Goal: Information Seeking & Learning: Get advice/opinions

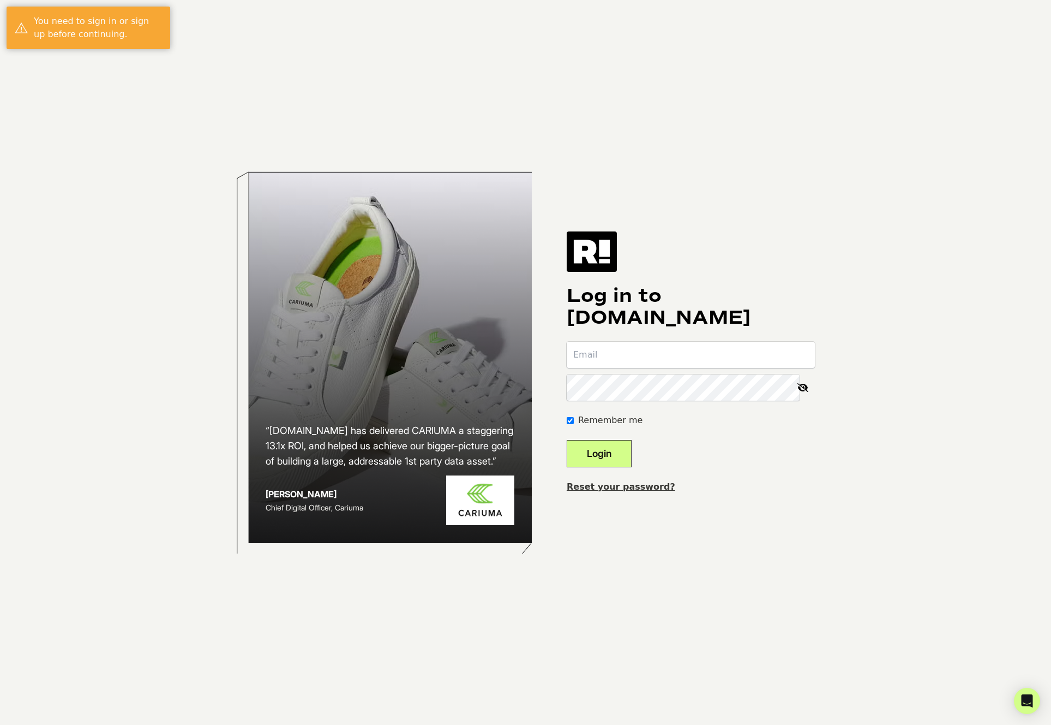
type input "[PERSON_NAME][EMAIL_ADDRESS][DOMAIN_NAME]"
click at [603, 450] on button "Login" at bounding box center [599, 453] width 65 height 27
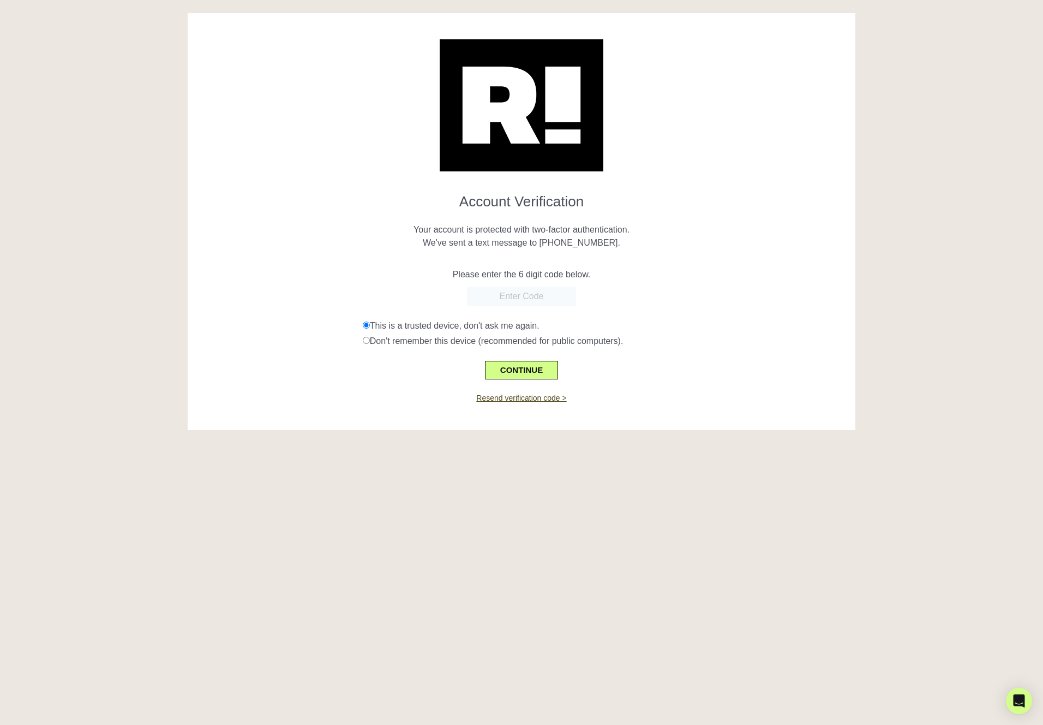
click at [704, 210] on p "Your account is protected with two-factor authentication. We've sent a text mes…" at bounding box center [522, 229] width 652 height 39
drag, startPoint x: 561, startPoint y: 242, endPoint x: 615, endPoint y: 243, distance: 54.0
click at [615, 243] on p "Your account is protected with two-factor authentication. We've sent a text mes…" at bounding box center [522, 229] width 652 height 39
click at [530, 292] on input "text" at bounding box center [521, 296] width 109 height 20
type input "938713"
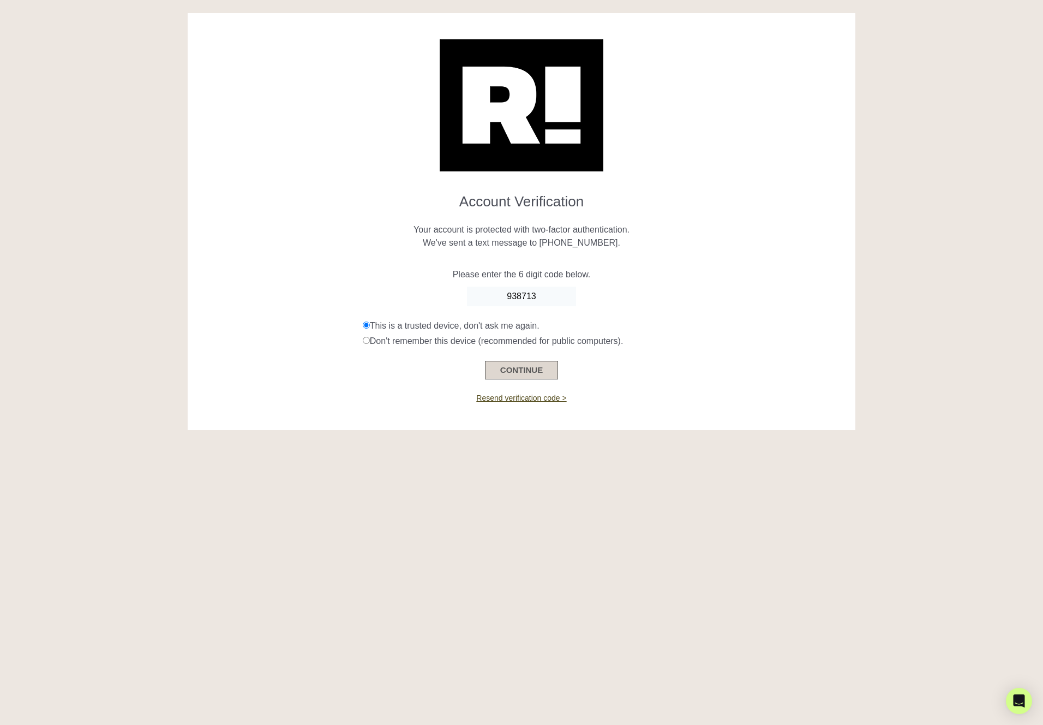
click at [519, 369] on button "CONTINUE" at bounding box center [521, 370] width 73 height 19
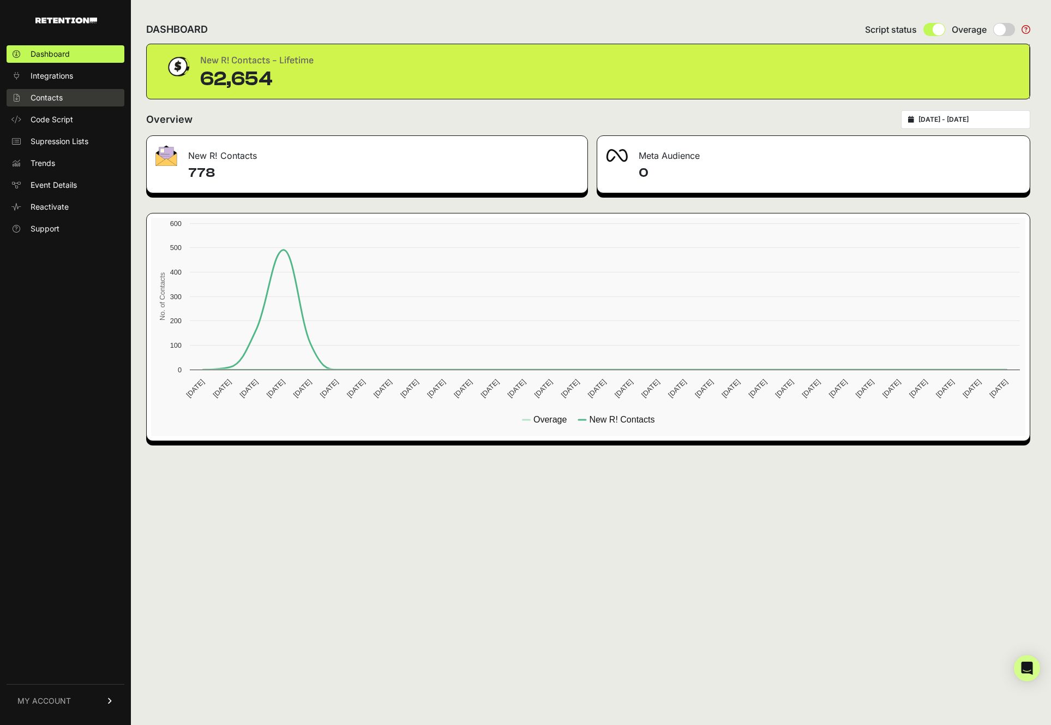
click at [43, 93] on span "Contacts" at bounding box center [47, 97] width 32 height 11
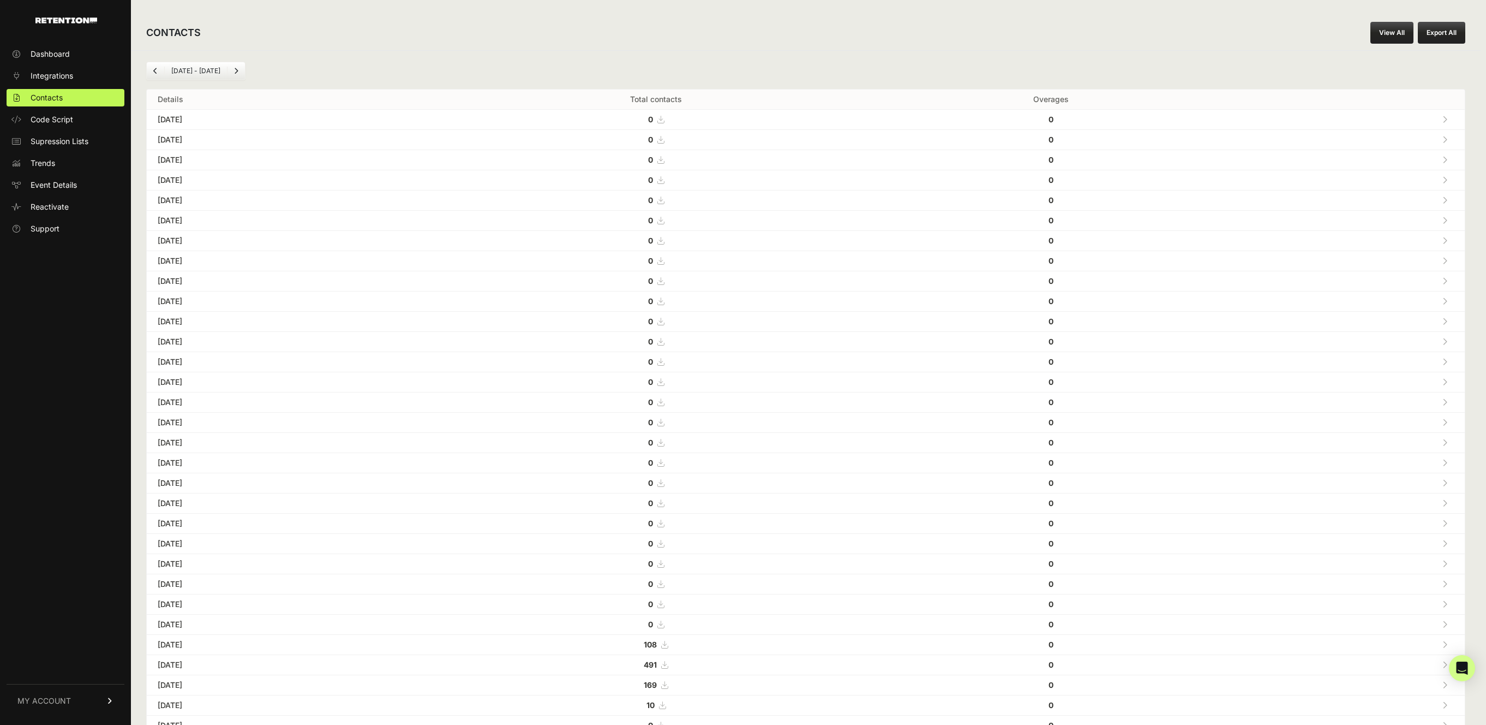
click at [1043, 31] on button "Export All" at bounding box center [1441, 33] width 47 height 22
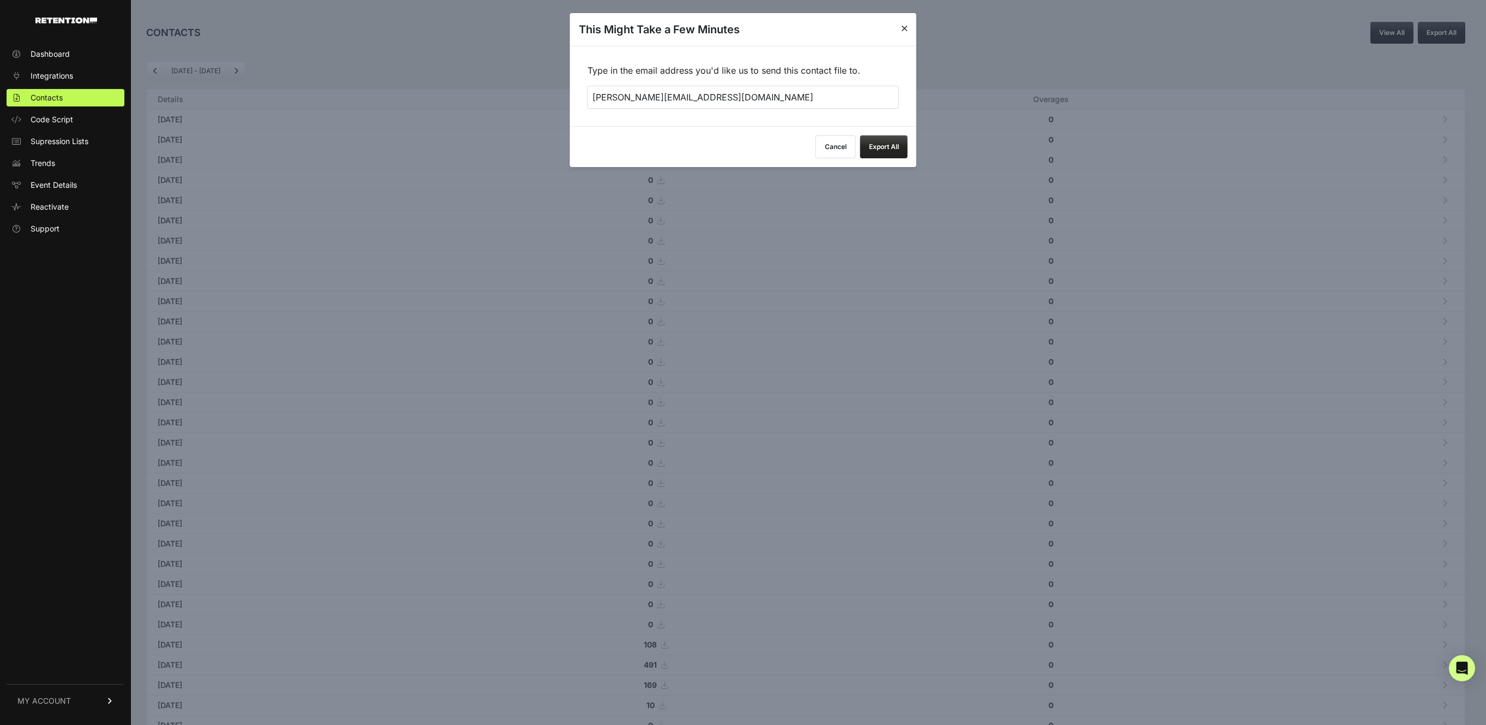
drag, startPoint x: 771, startPoint y: 96, endPoint x: 535, endPoint y: 86, distance: 236.5
click at [535, 86] on body "Dashboard Integrations Contacts Code Script Supression Lists Trends Event Detai…" at bounding box center [743, 381] width 1486 height 762
click at [648, 98] on input "[PERSON_NAME][EMAIL_ADDRESS][DOMAIN_NAME]" at bounding box center [744, 97] width 312 height 23
drag, startPoint x: 609, startPoint y: 97, endPoint x: 535, endPoint y: 93, distance: 74.8
click at [535, 93] on body "Dashboard Integrations Contacts Code Script Supression Lists Trends Event Detai…" at bounding box center [743, 381] width 1486 height 762
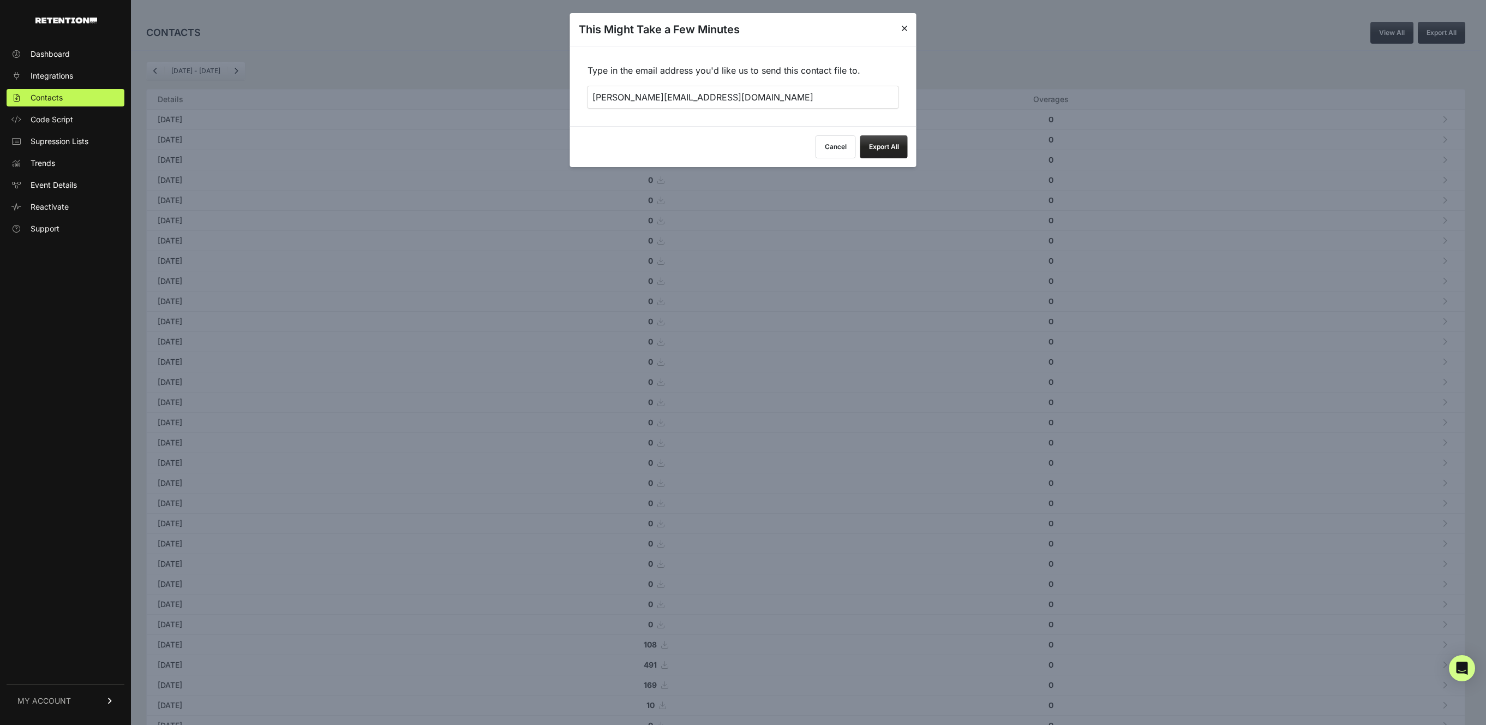
type input "paul@liftcl.com"
click at [890, 149] on button "Export All" at bounding box center [883, 146] width 47 height 23
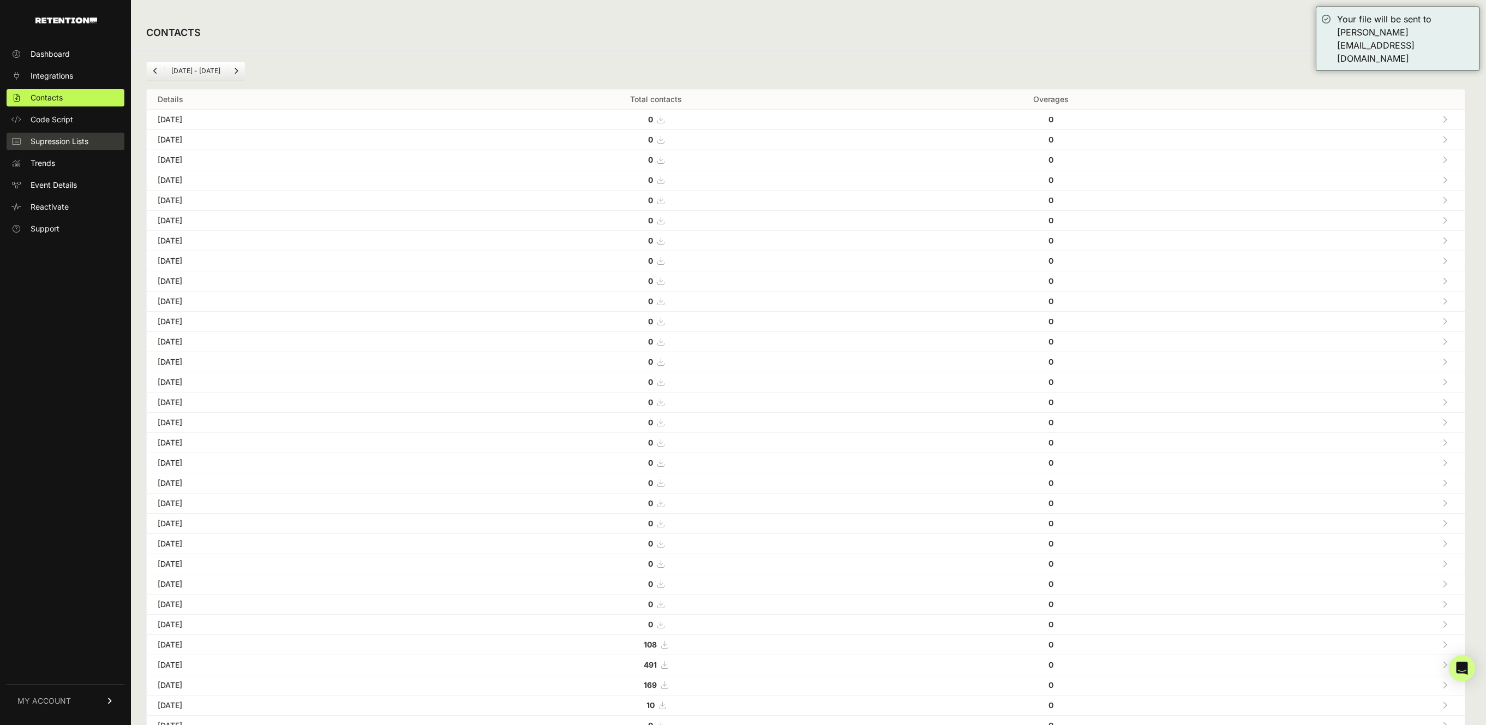
click at [74, 148] on link "Supression Lists" at bounding box center [66, 141] width 118 height 17
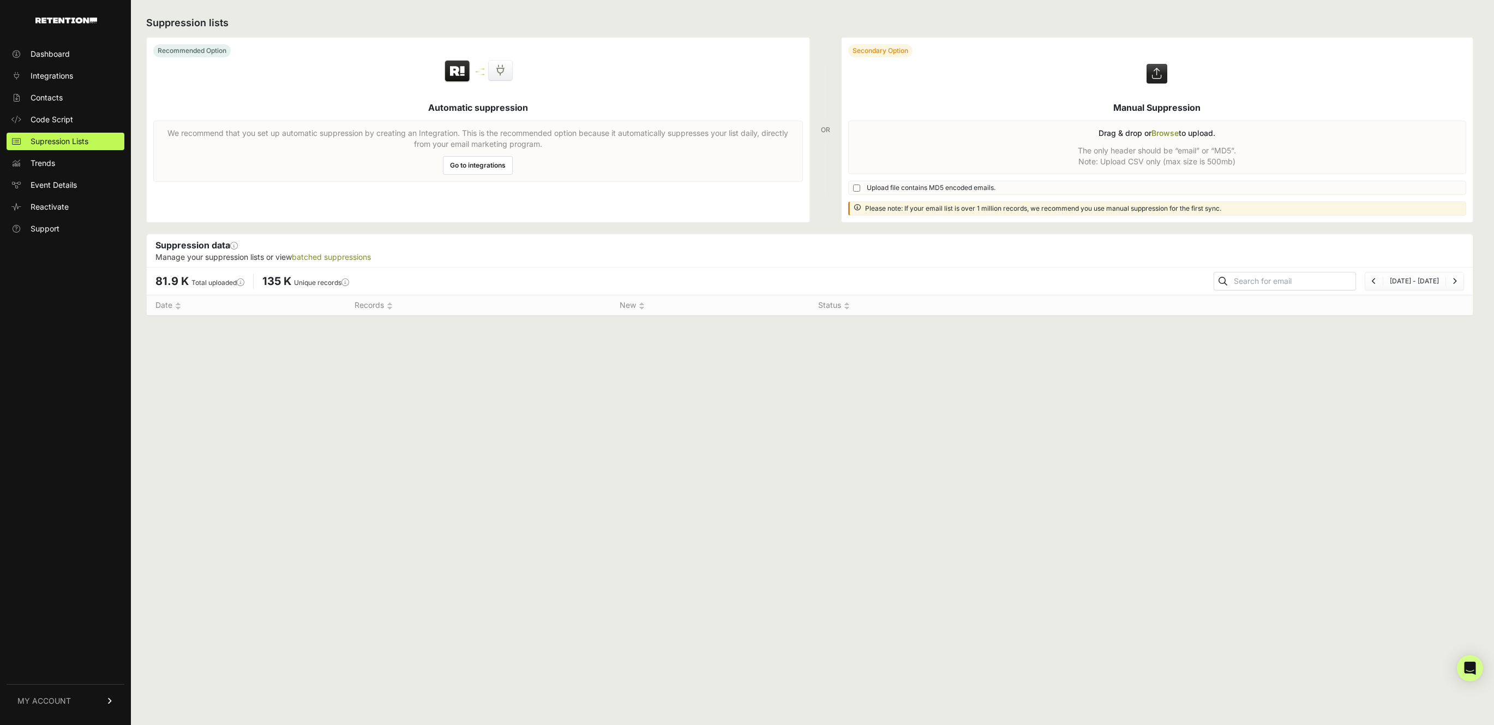
click at [114, 699] on link "MY ACCOUNT" at bounding box center [66, 700] width 118 height 33
click at [53, 656] on link "Billing" at bounding box center [66, 664] width 118 height 17
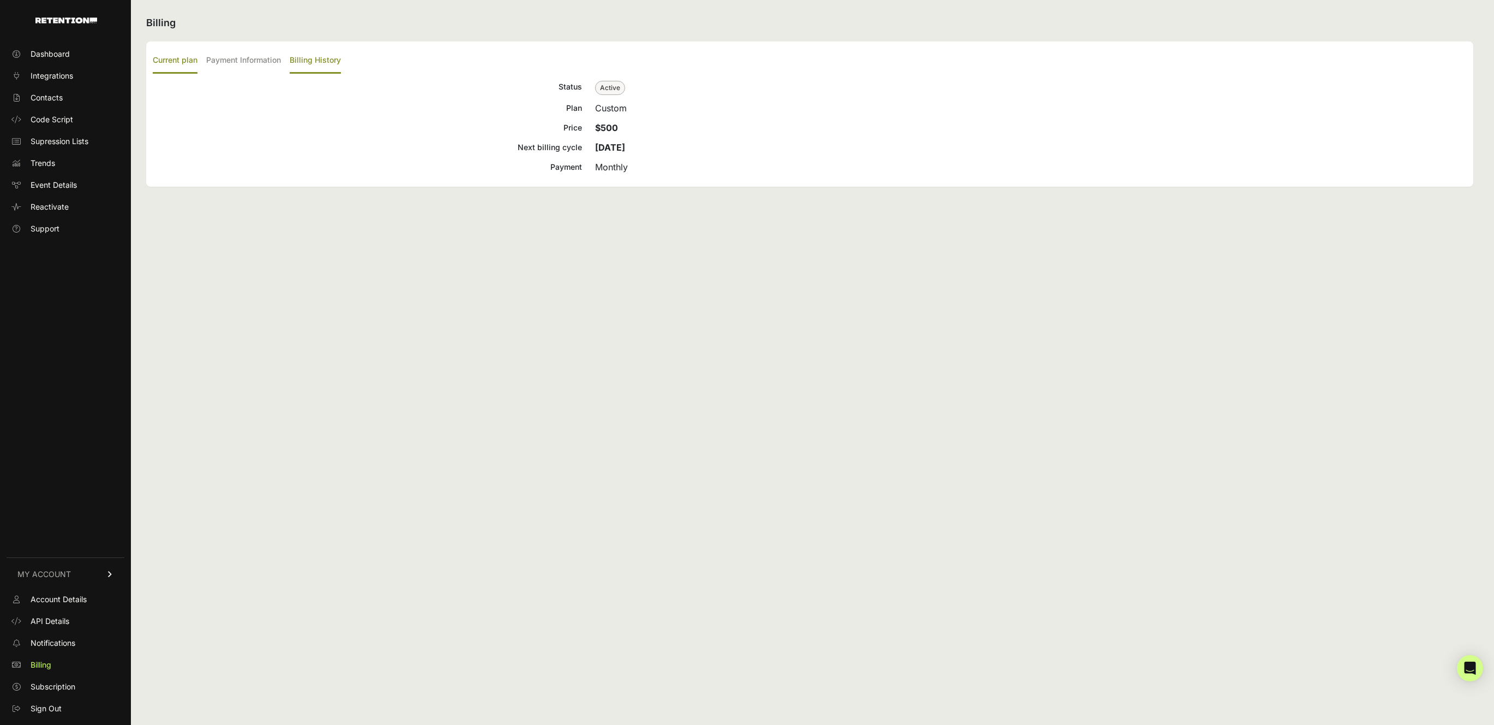
click at [315, 62] on label "Billing History" at bounding box center [315, 61] width 51 height 26
click at [0, 0] on input "Billing History" at bounding box center [0, 0] width 0 height 0
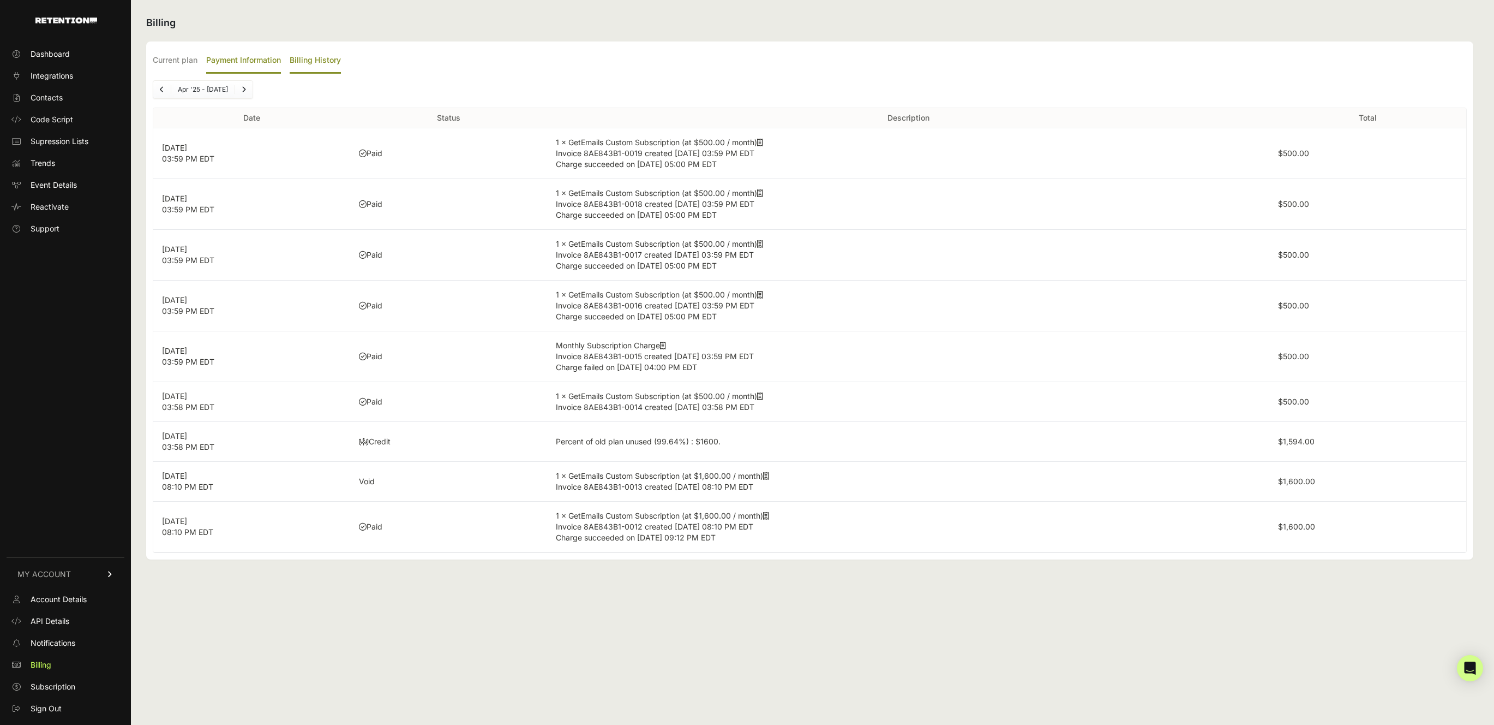
click at [247, 62] on label "Payment Information" at bounding box center [243, 61] width 75 height 26
click at [0, 0] on input "Payment Information" at bounding box center [0, 0] width 0 height 0
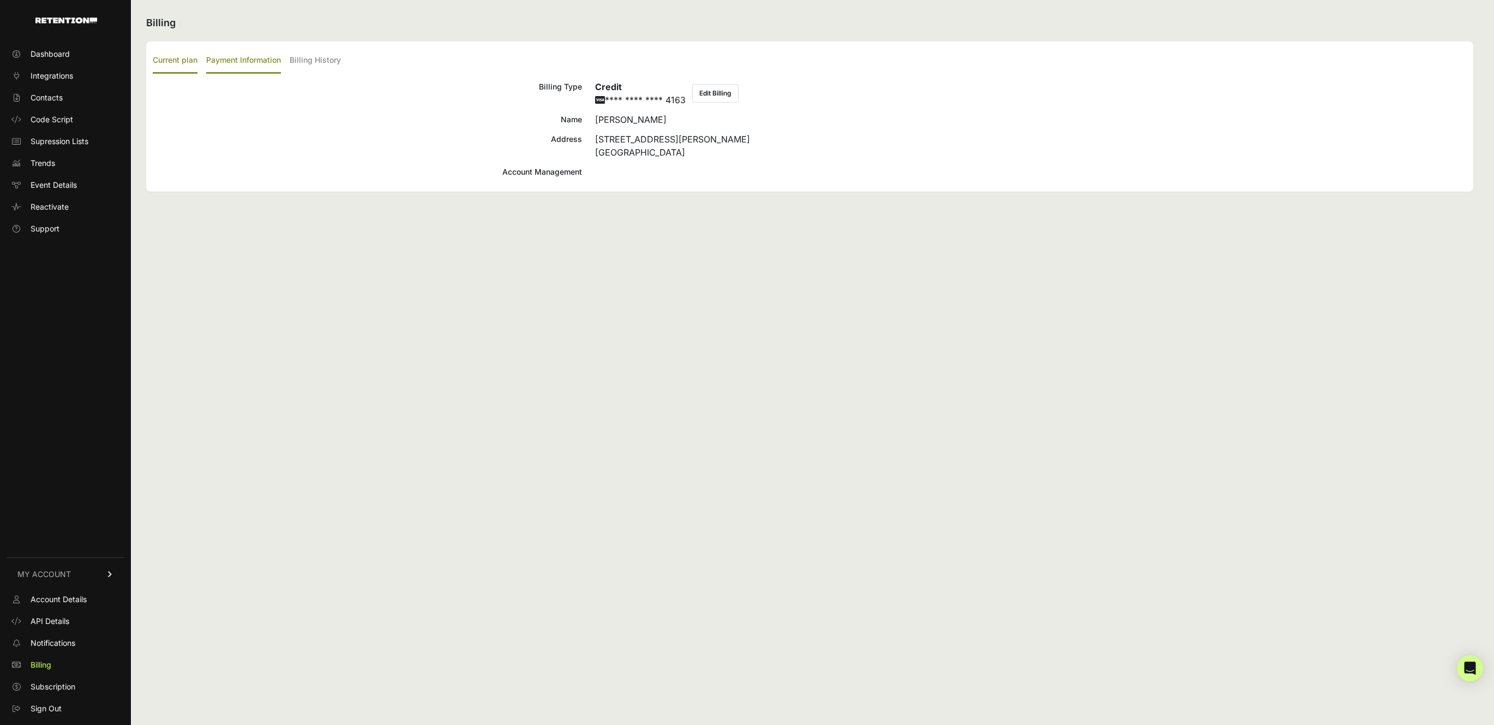
click at [187, 61] on label "Current plan" at bounding box center [175, 61] width 45 height 26
click at [0, 0] on input "Current plan" at bounding box center [0, 0] width 0 height 0
click at [56, 681] on span "Subscription" at bounding box center [53, 686] width 45 height 11
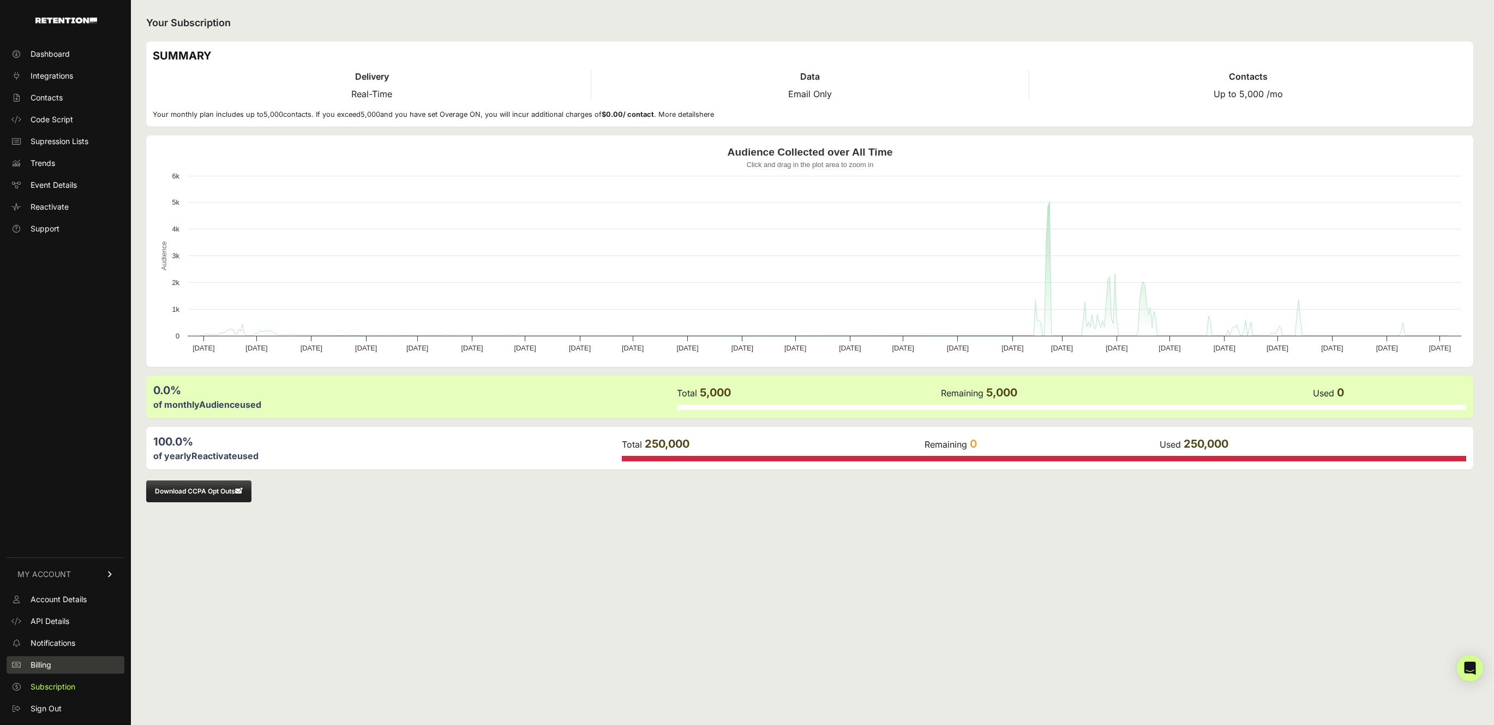
click at [55, 666] on link "Billing" at bounding box center [66, 664] width 118 height 17
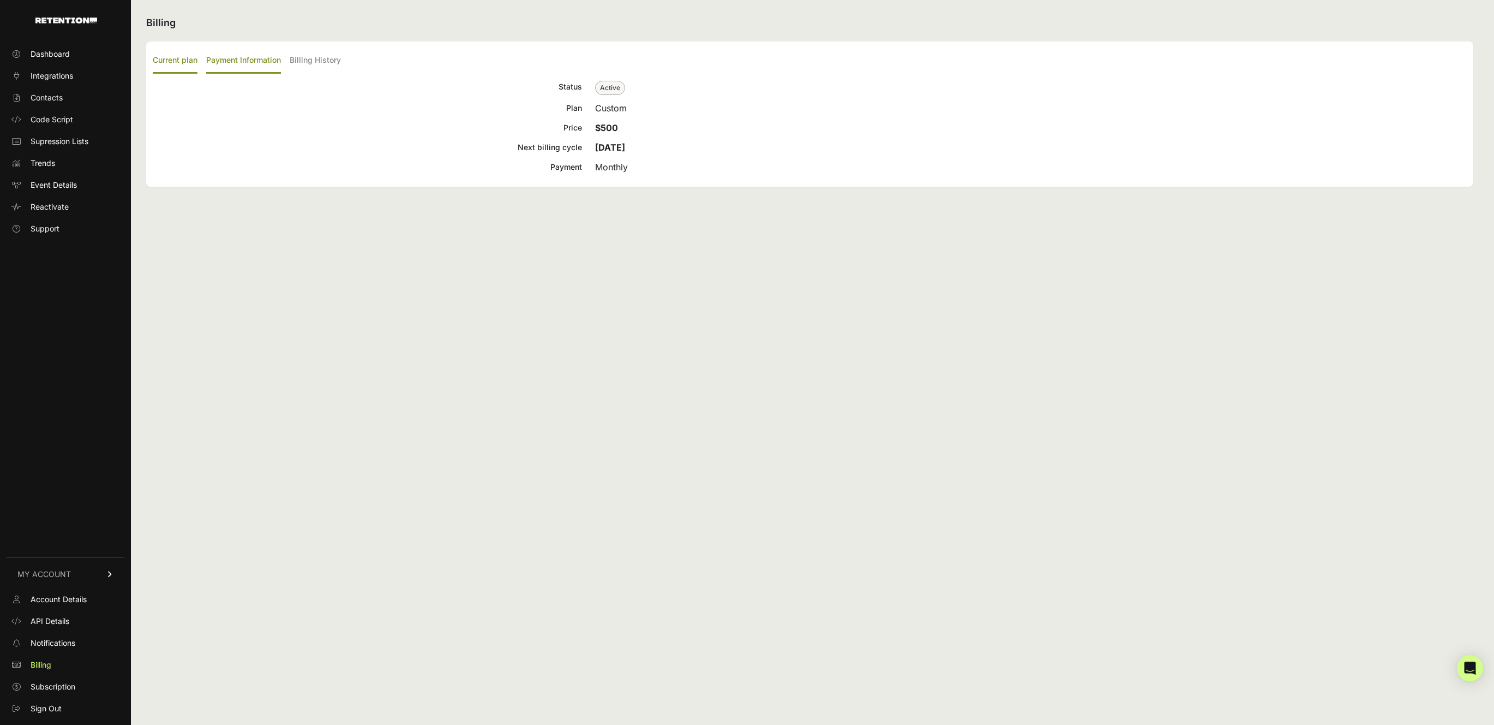
click at [253, 61] on label "Payment Information" at bounding box center [243, 61] width 75 height 26
click at [0, 0] on input "Payment Information" at bounding box center [0, 0] width 0 height 0
click at [309, 61] on label "Billing History" at bounding box center [315, 61] width 51 height 26
click at [0, 0] on input "Billing History" at bounding box center [0, 0] width 0 height 0
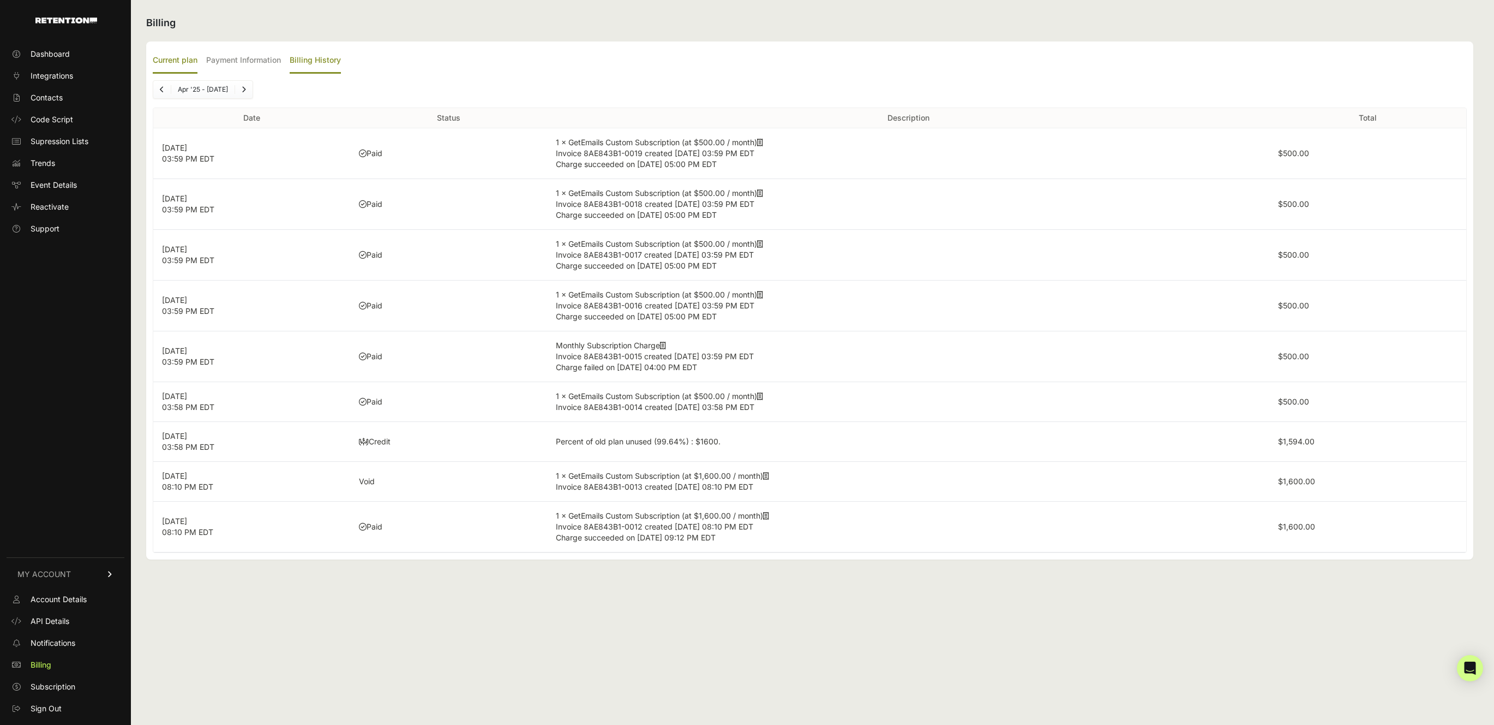
click at [183, 61] on label "Current plan" at bounding box center [175, 61] width 45 height 26
click at [0, 0] on input "Current plan" at bounding box center [0, 0] width 0 height 0
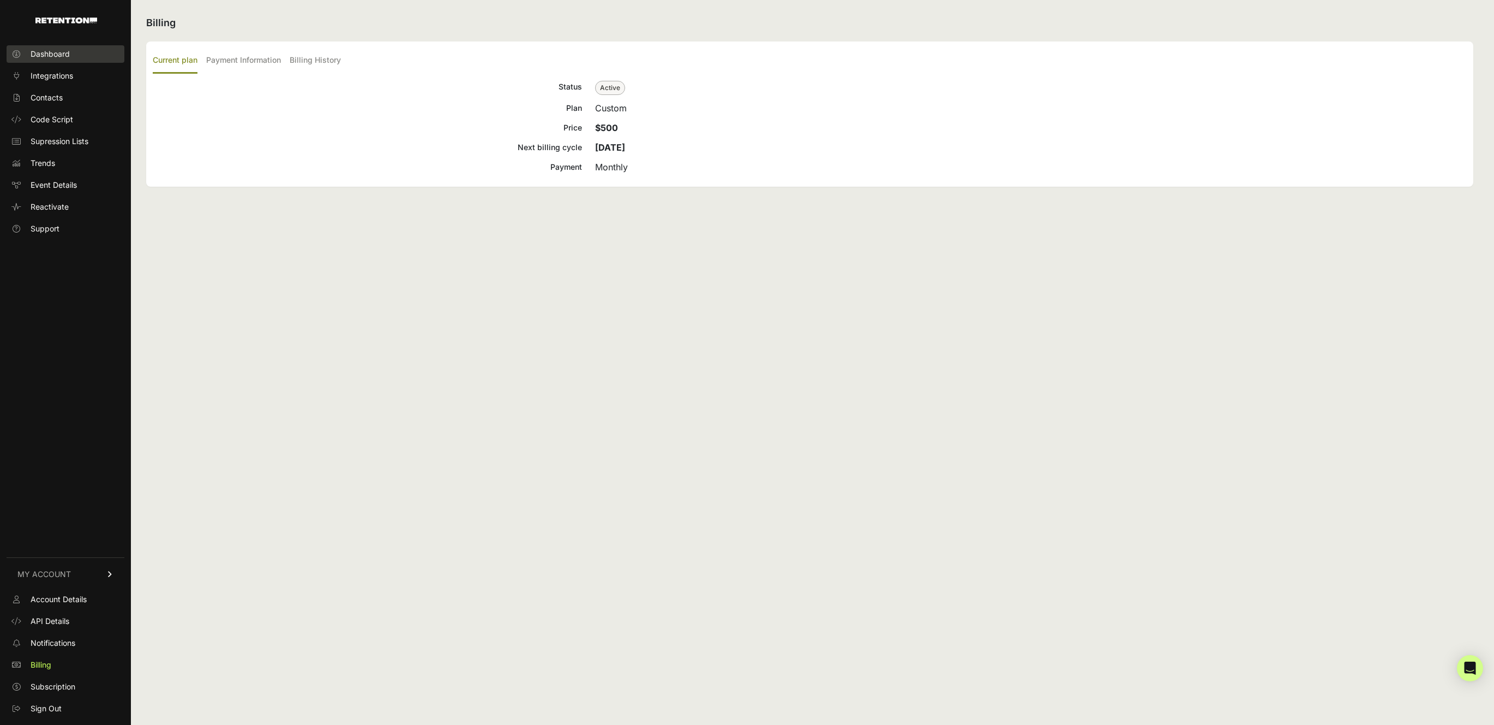
click at [52, 55] on span "Dashboard" at bounding box center [50, 54] width 39 height 11
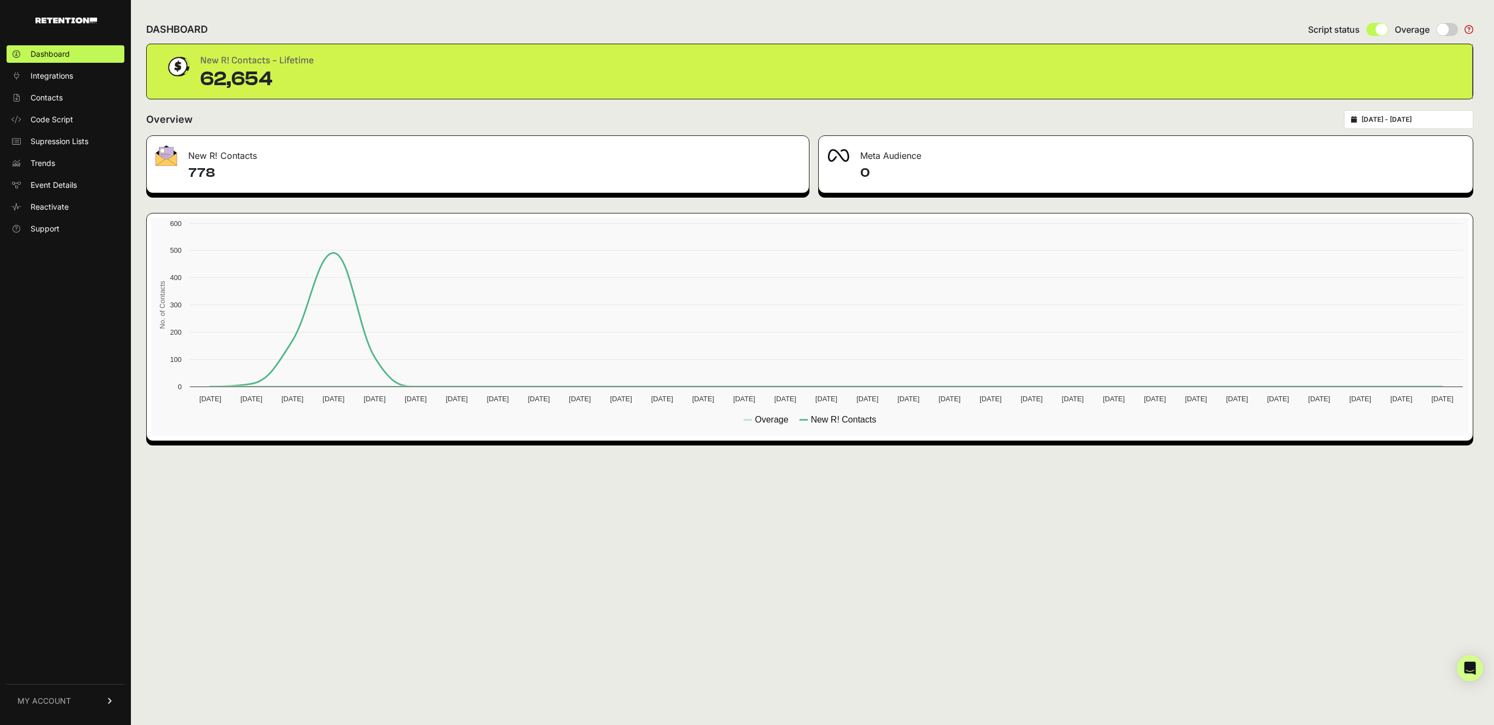
click at [1470, 29] on icon at bounding box center [1469, 29] width 9 height 9
click at [59, 205] on span "Reactivate" at bounding box center [50, 206] width 38 height 11
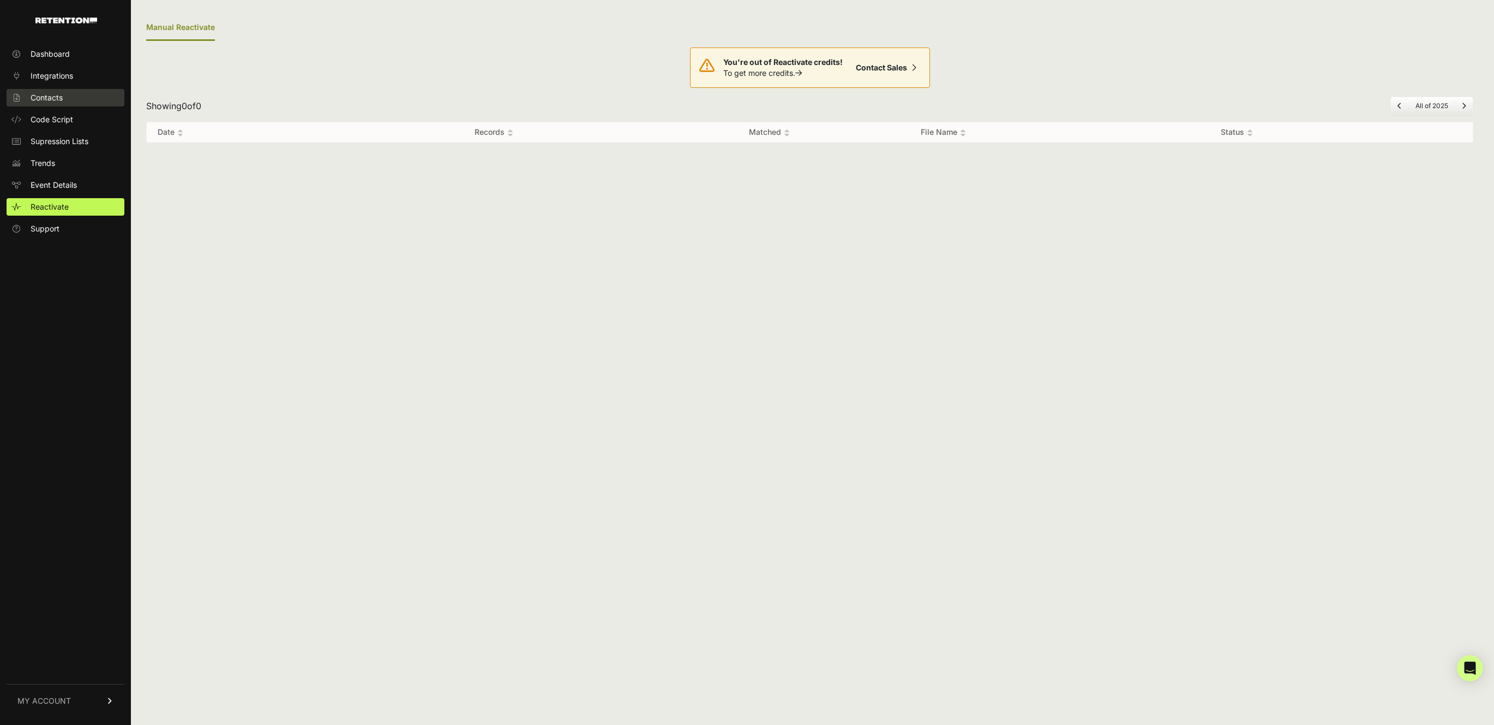
click at [54, 91] on link "Contacts" at bounding box center [66, 97] width 118 height 17
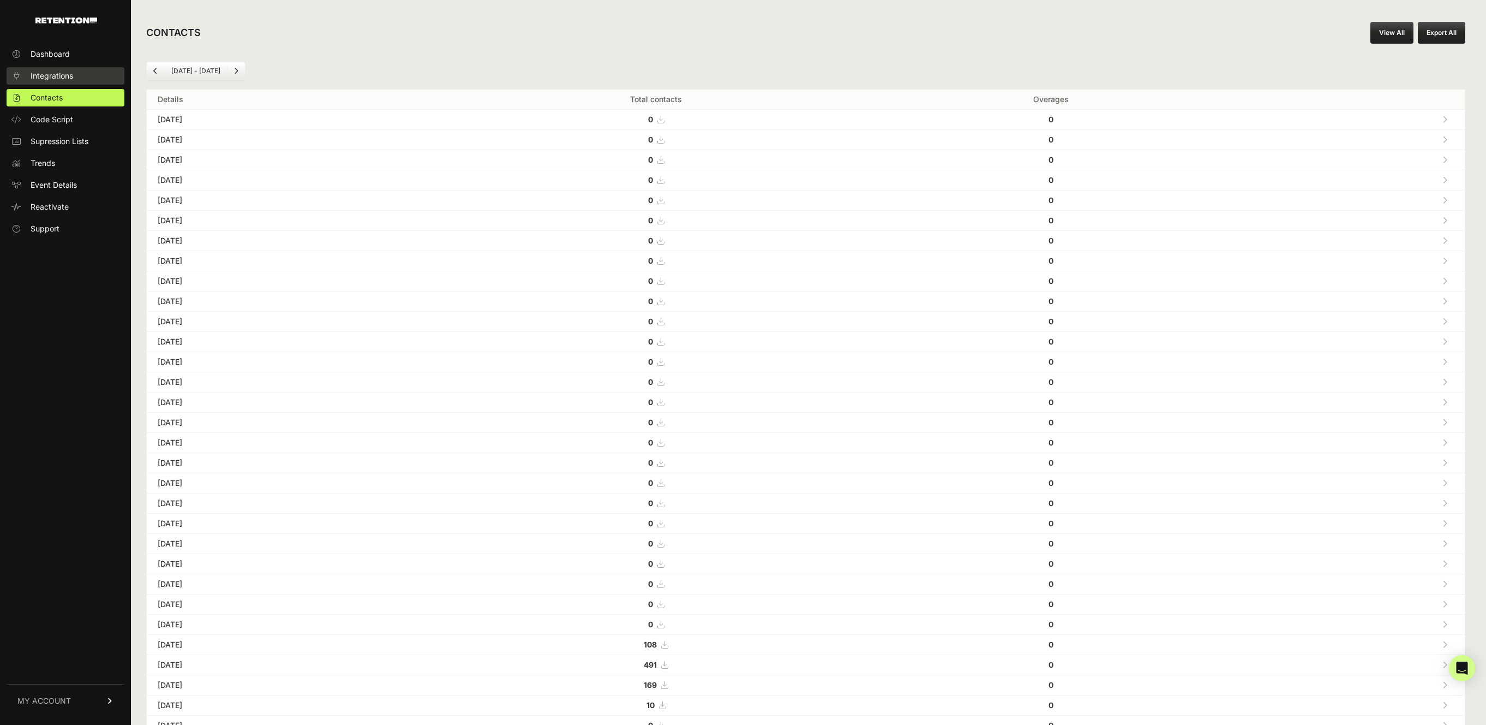
click at [53, 72] on span "Integrations" at bounding box center [52, 75] width 43 height 11
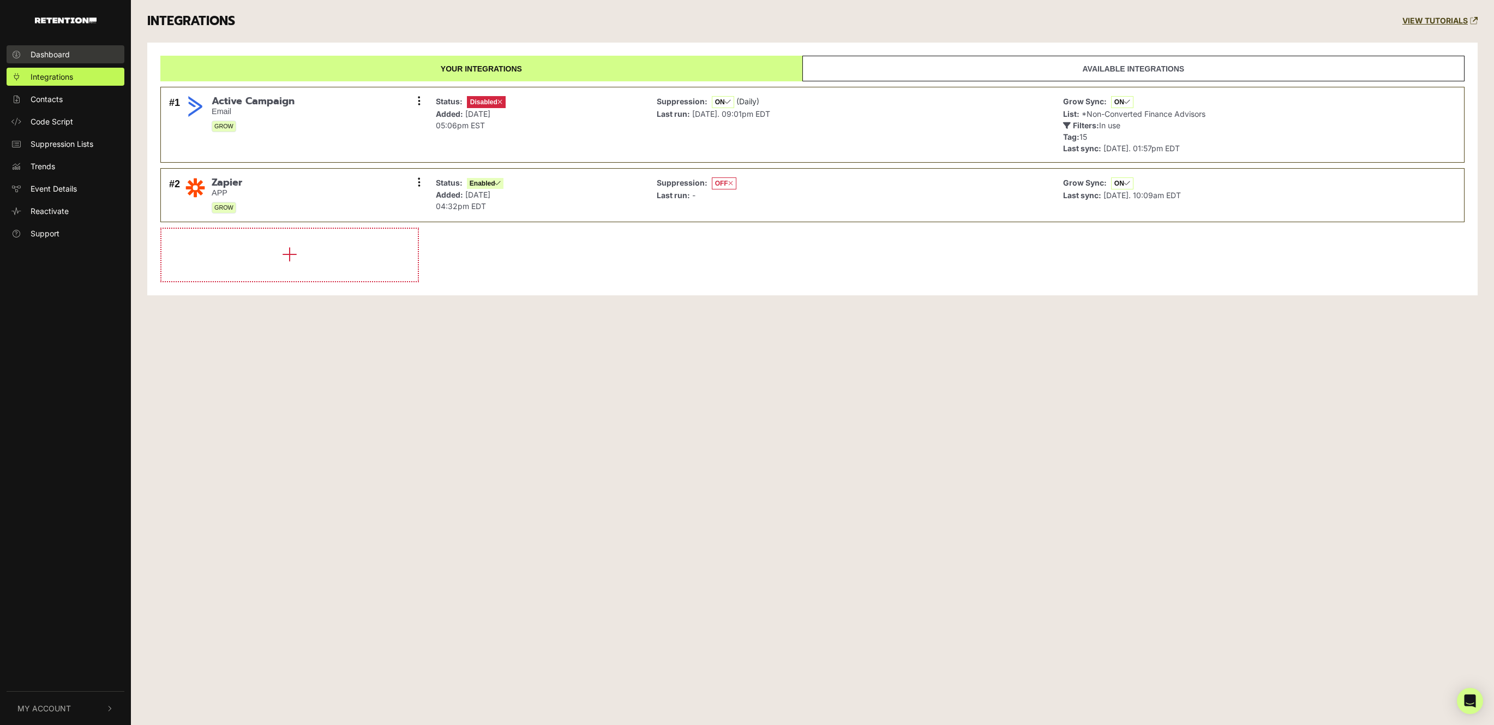
click at [56, 57] on span "Dashboard" at bounding box center [50, 54] width 39 height 11
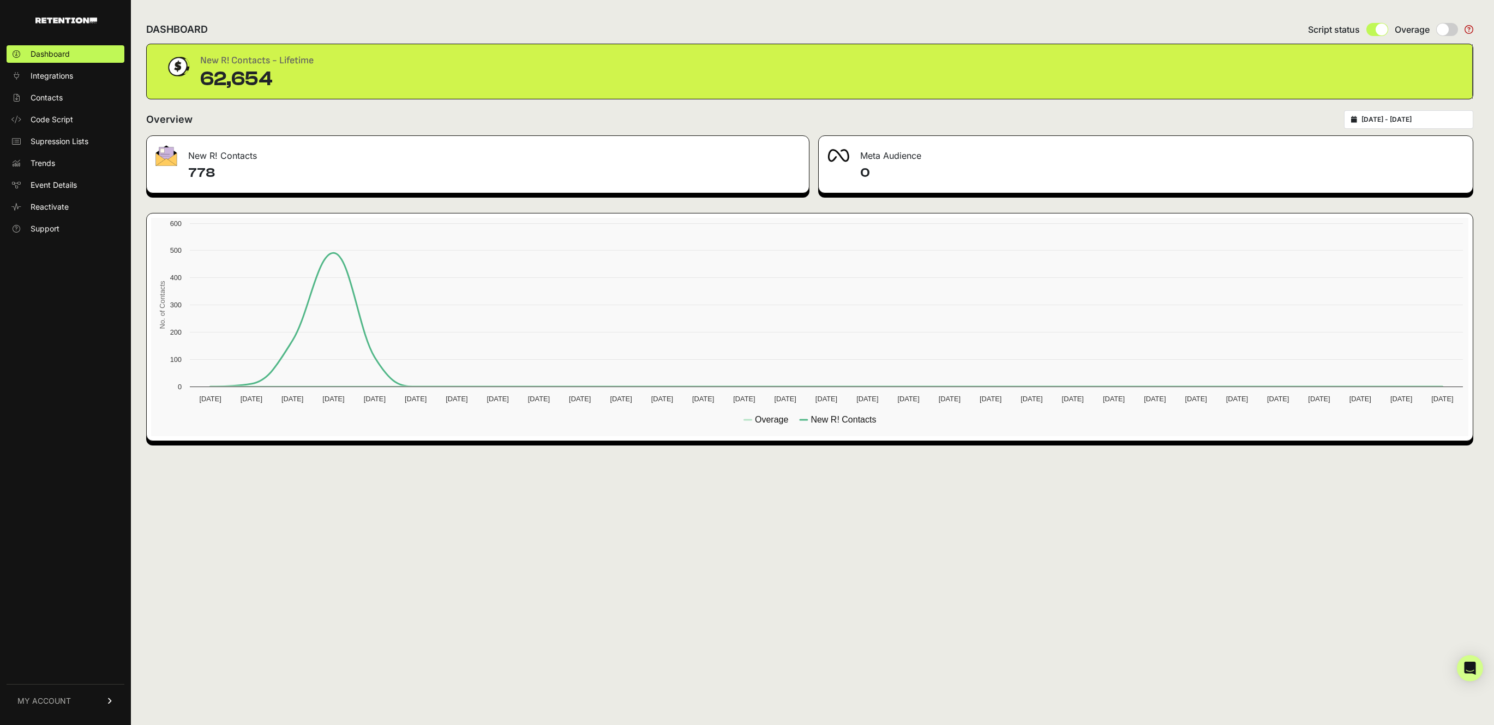
click at [198, 169] on h4 "778" at bounding box center [494, 172] width 612 height 17
click at [1475, 665] on icon "Open Intercom Messenger" at bounding box center [1470, 668] width 13 height 14
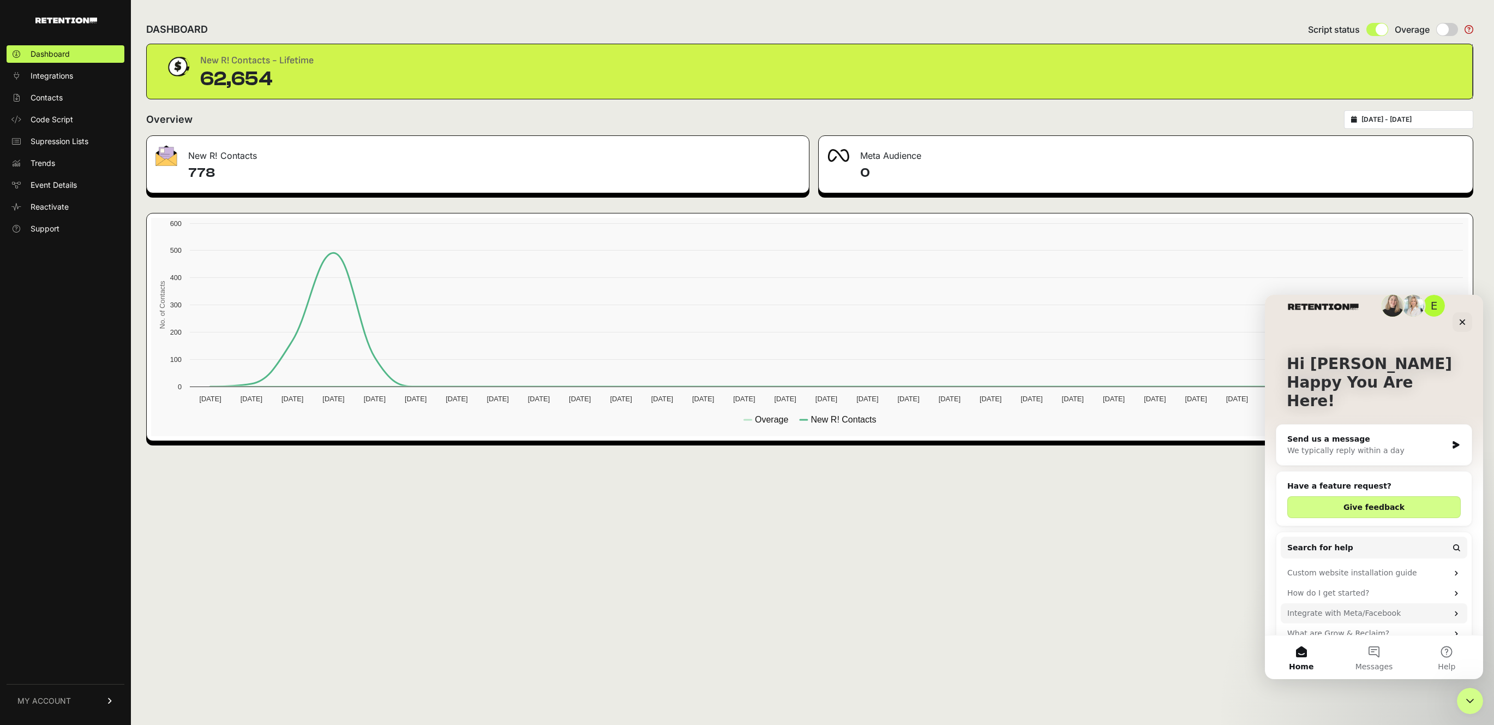
scroll to position [18, 0]
click at [1365, 653] on button "Messages" at bounding box center [1374, 657] width 73 height 44
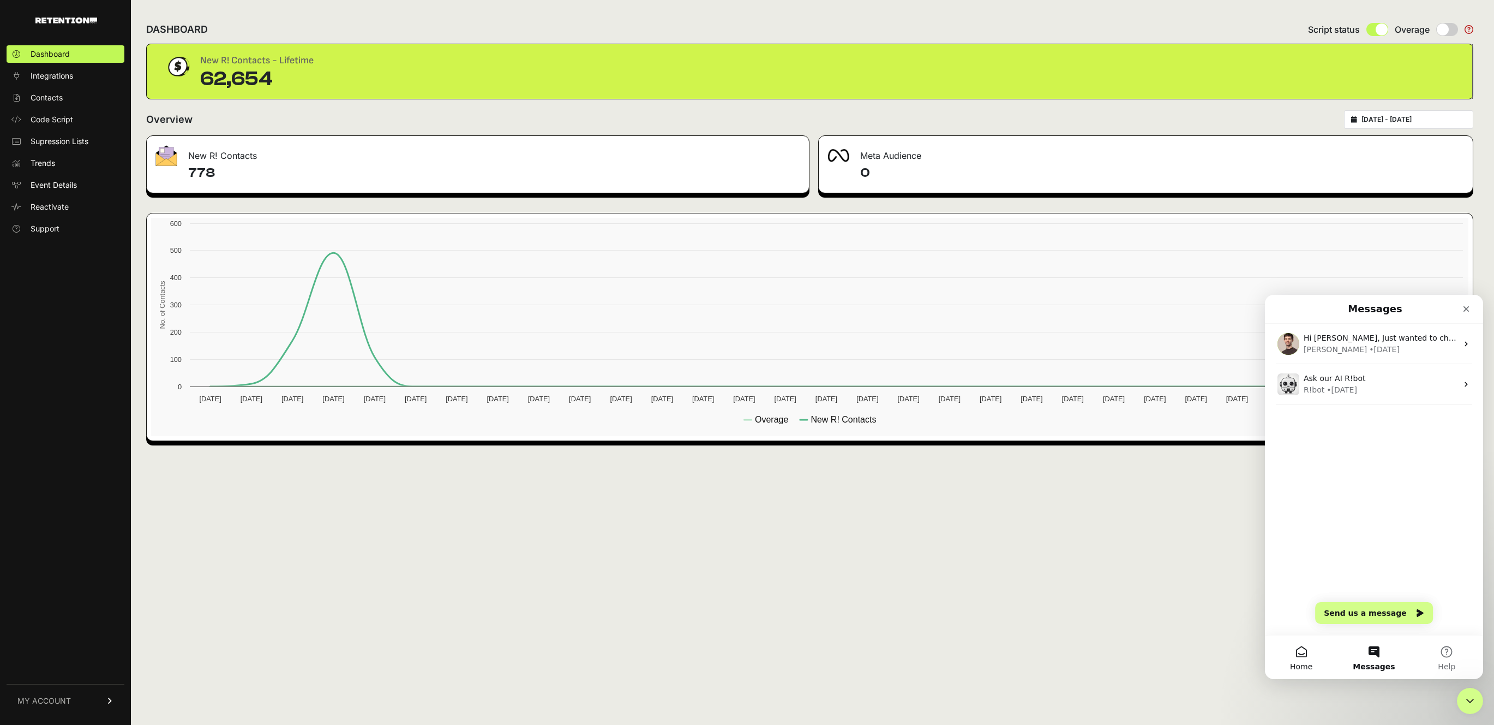
click at [1294, 651] on button "Home" at bounding box center [1301, 657] width 73 height 44
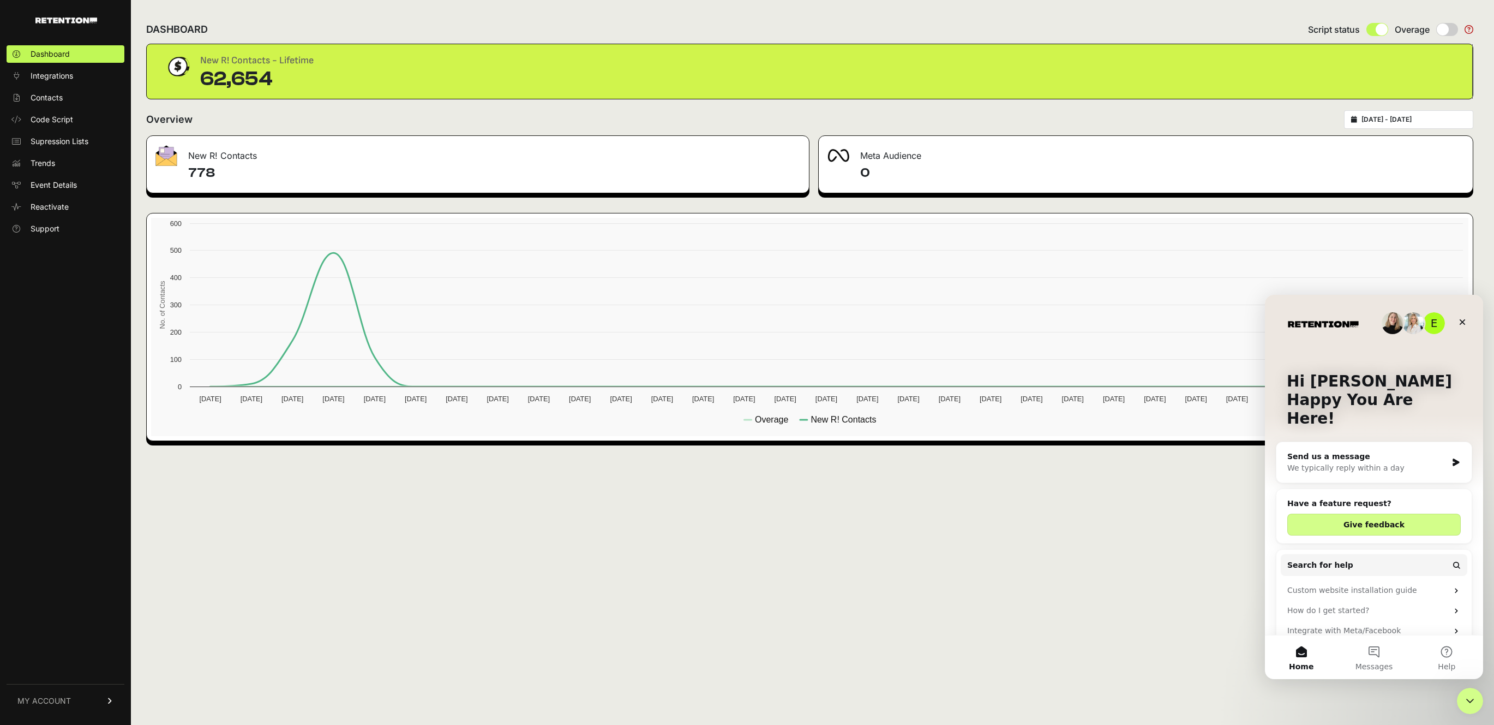
click at [1355, 451] on div "Send us a message" at bounding box center [1368, 456] width 160 height 11
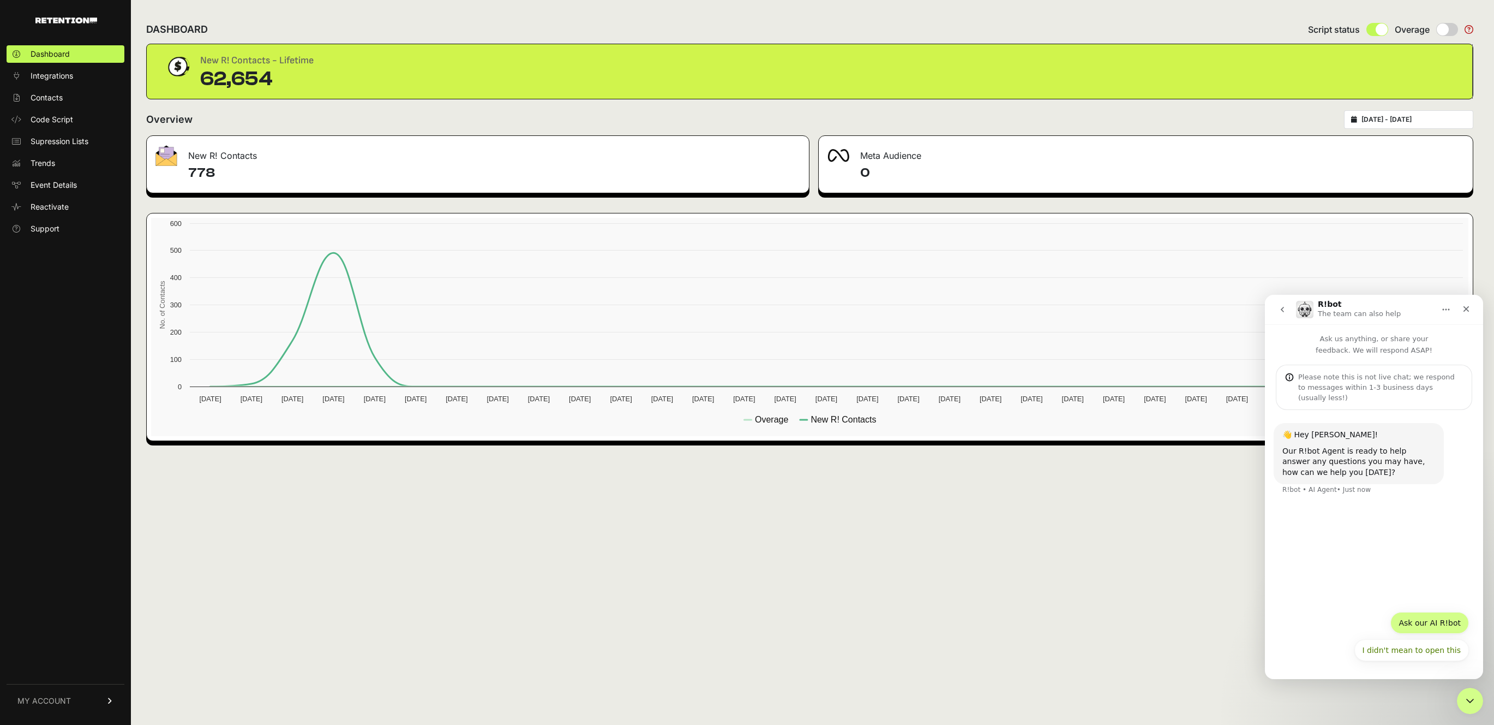
click at [1426, 620] on button "Ask our AI R!bot" at bounding box center [1430, 623] width 79 height 22
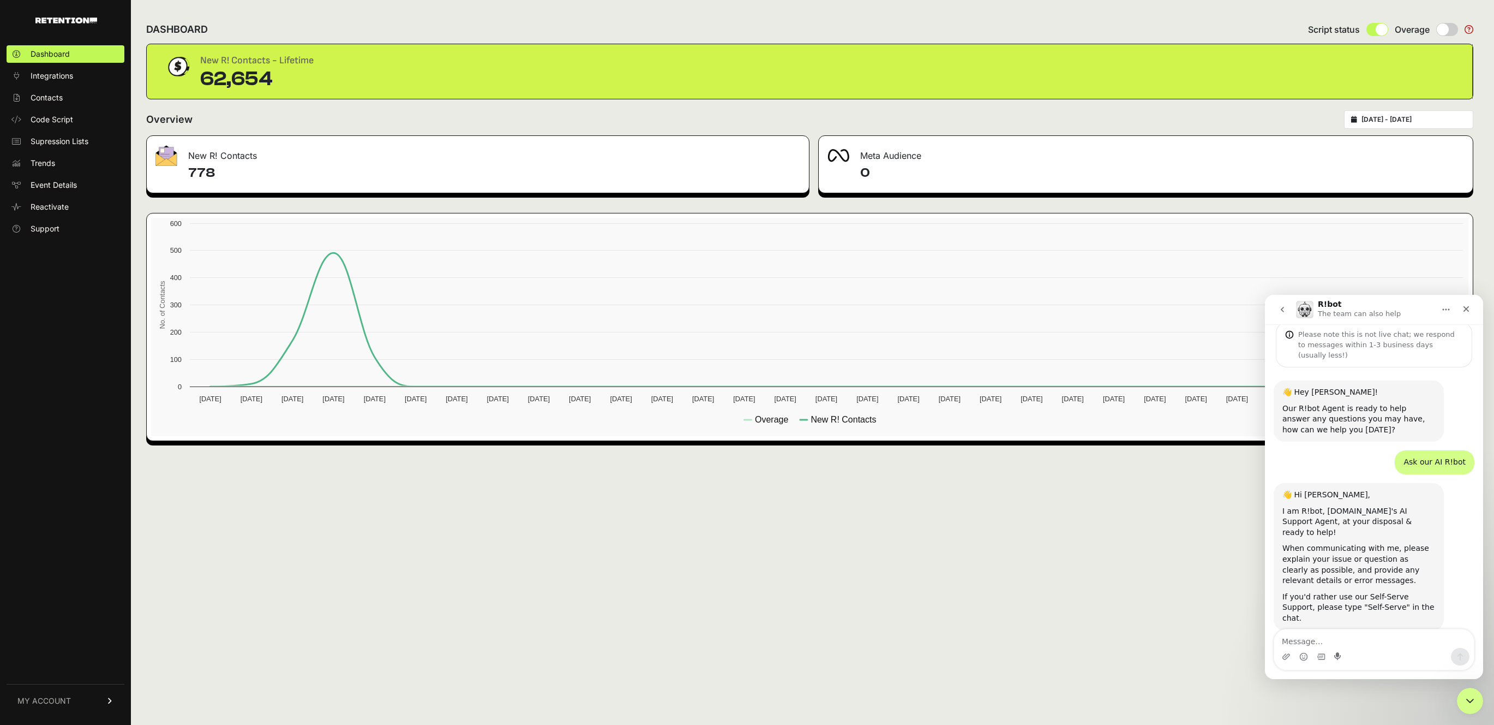
scroll to position [45, 0]
type textarea "can I get pricing into on subscription plans"
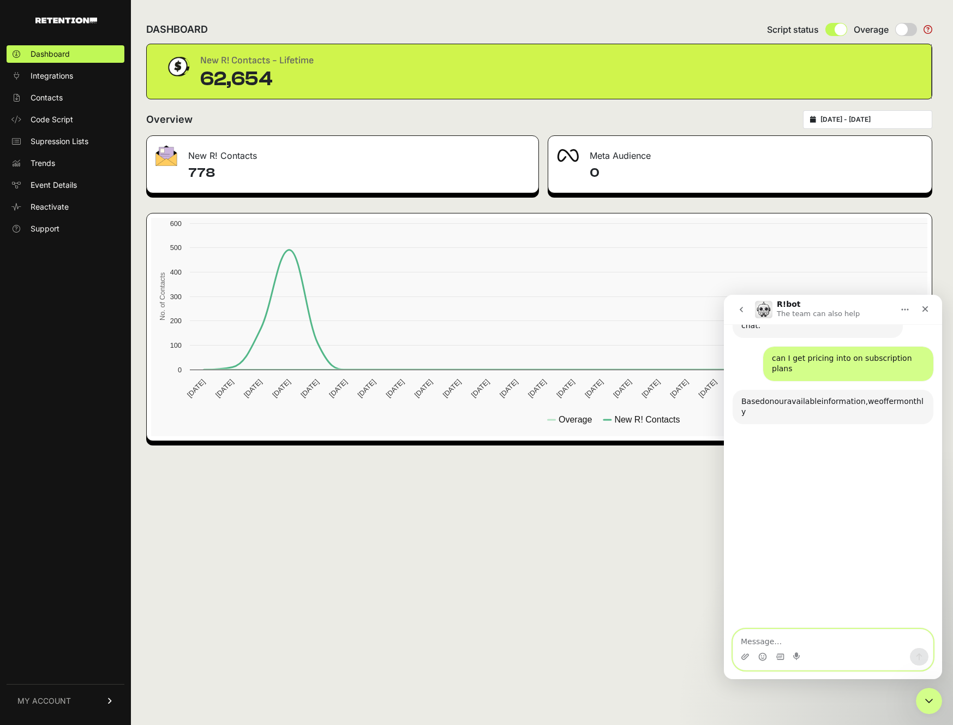
scroll to position [338, 0]
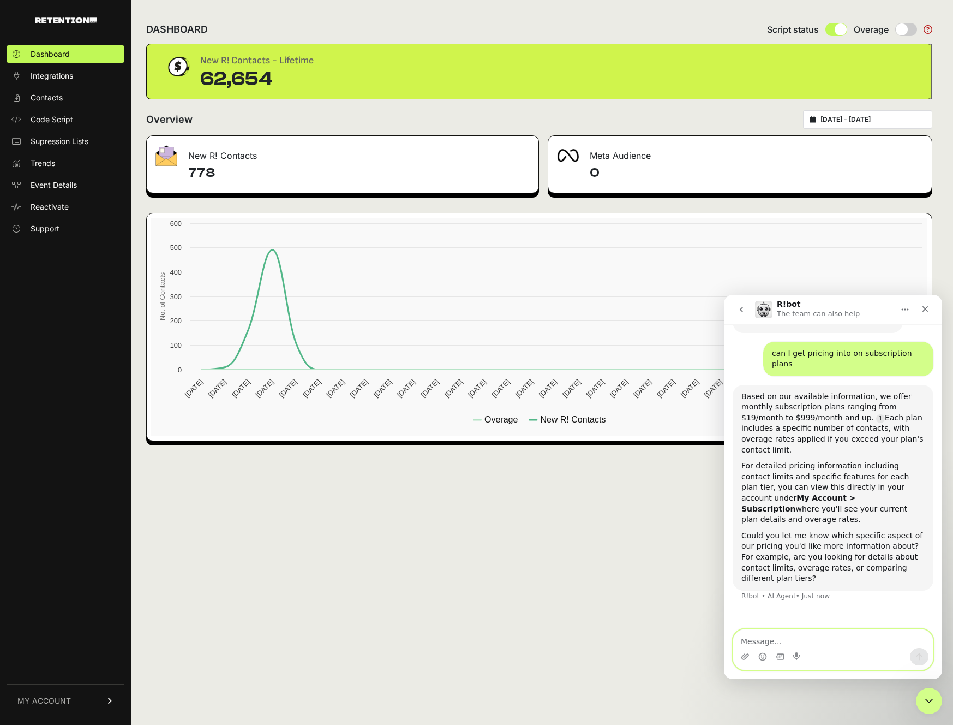
click at [768, 643] on textarea "Message…" at bounding box center [833, 638] width 200 height 19
click at [876, 414] on link "Source reference 8946008:" at bounding box center [880, 418] width 9 height 9
click at [109, 704] on link "MY ACCOUNT" at bounding box center [66, 700] width 118 height 33
click at [63, 685] on span "Subscription" at bounding box center [53, 686] width 45 height 11
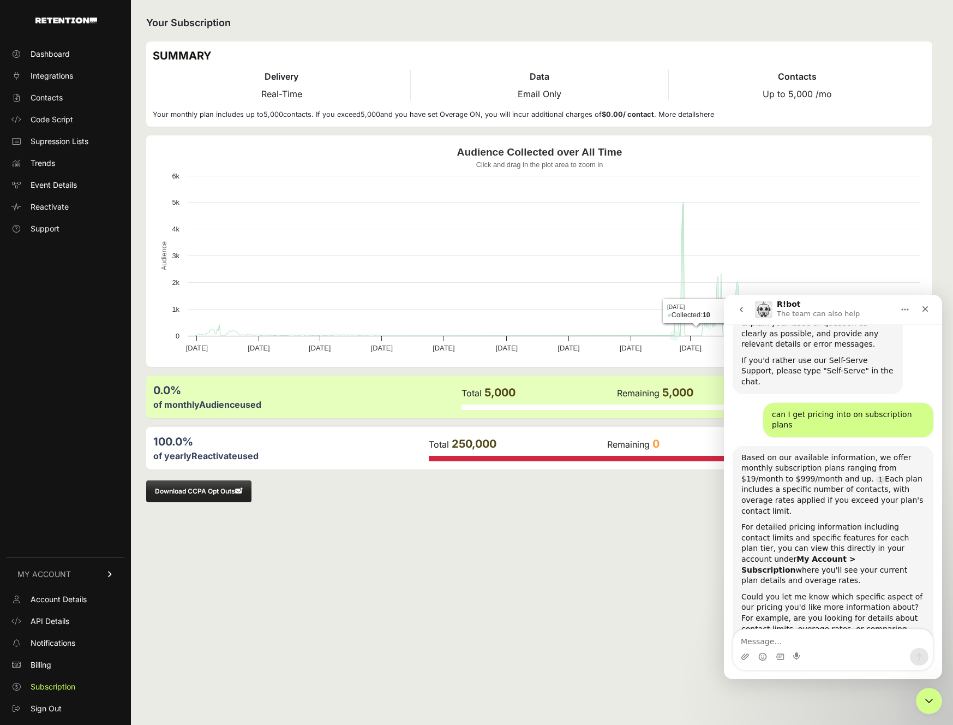
scroll to position [281, 0]
click at [925, 310] on icon "Close" at bounding box center [925, 308] width 9 height 9
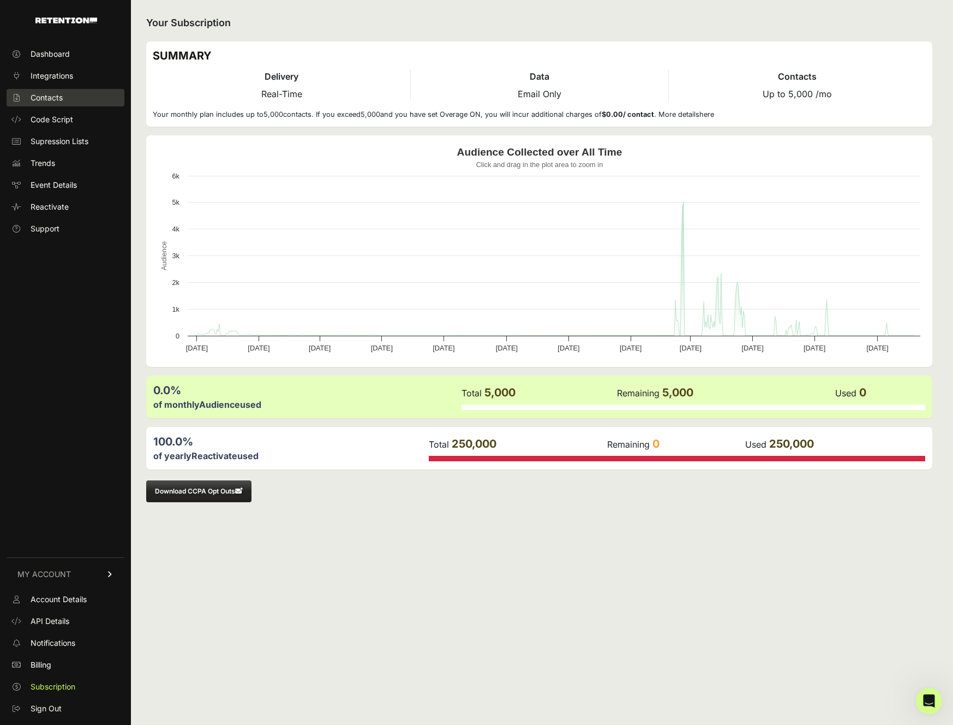
click at [49, 101] on span "Contacts" at bounding box center [47, 97] width 32 height 11
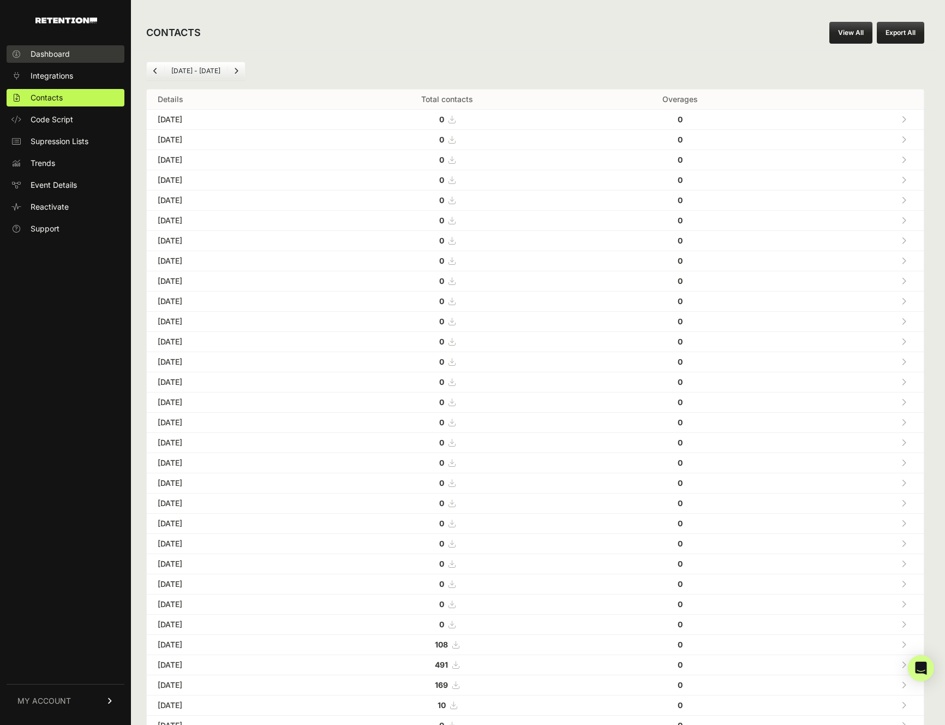
click at [64, 53] on span "Dashboard" at bounding box center [50, 54] width 39 height 11
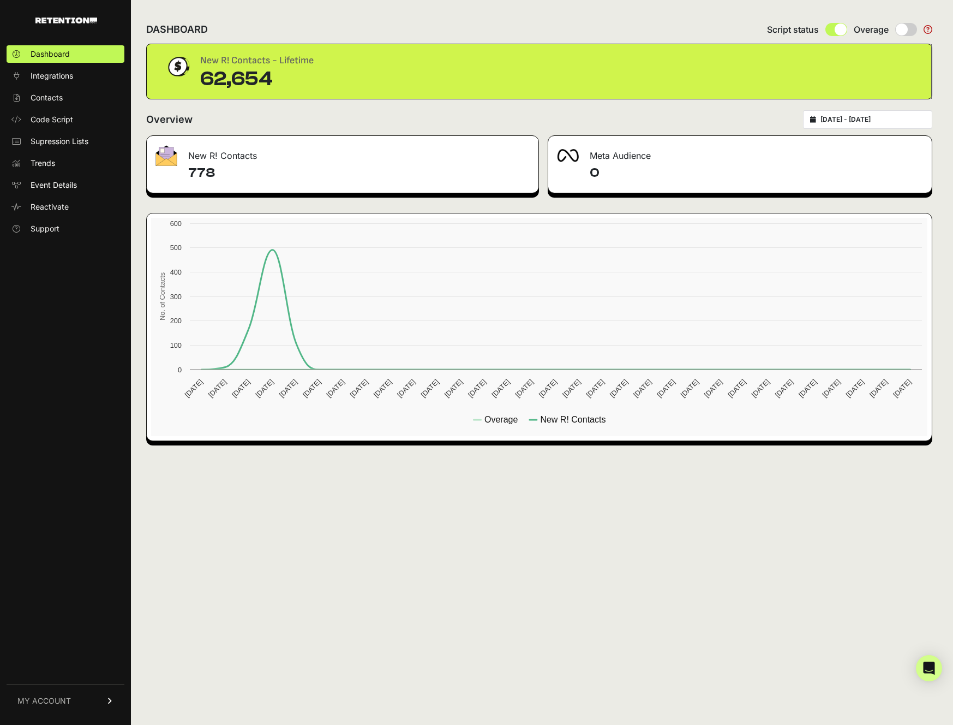
click at [907, 32] on input "radio" at bounding box center [906, 29] width 22 height 13
radio input "true"
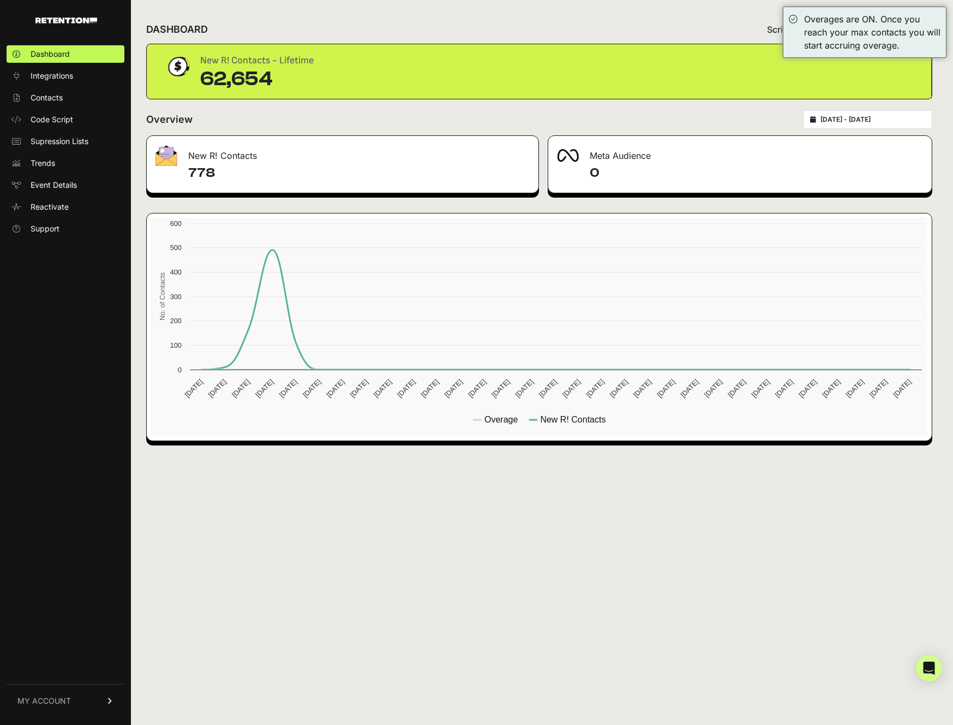
click at [737, 61] on div "New R! Contacts - Lifetime 62,654" at bounding box center [539, 71] width 750 height 37
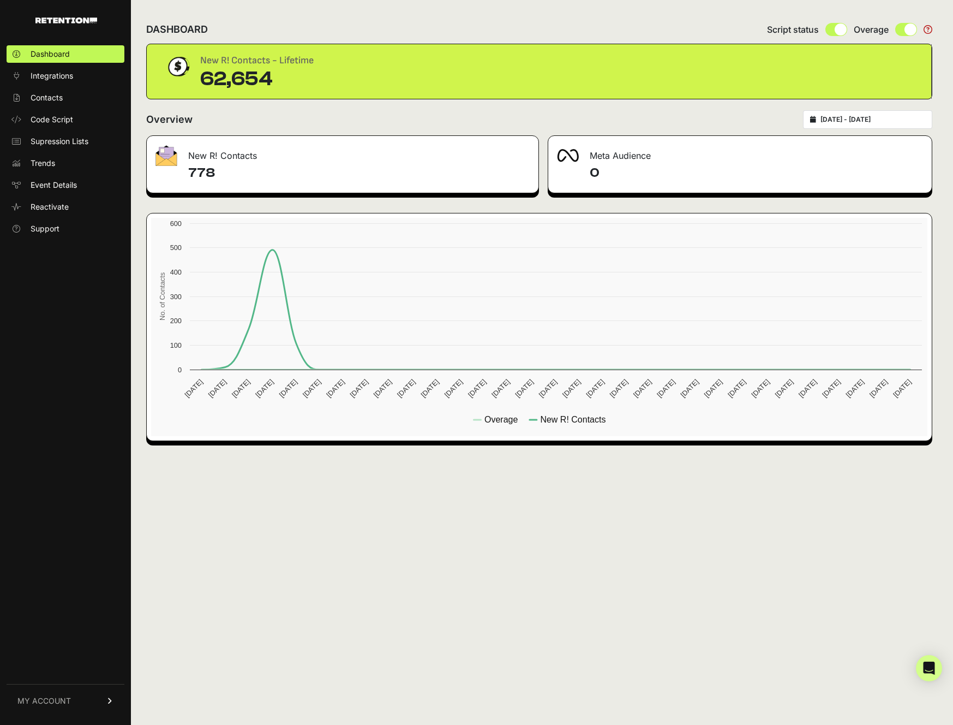
click at [928, 31] on icon at bounding box center [928, 29] width 9 height 9
click at [900, 30] on input "radio" at bounding box center [906, 29] width 22 height 13
radio input "true"
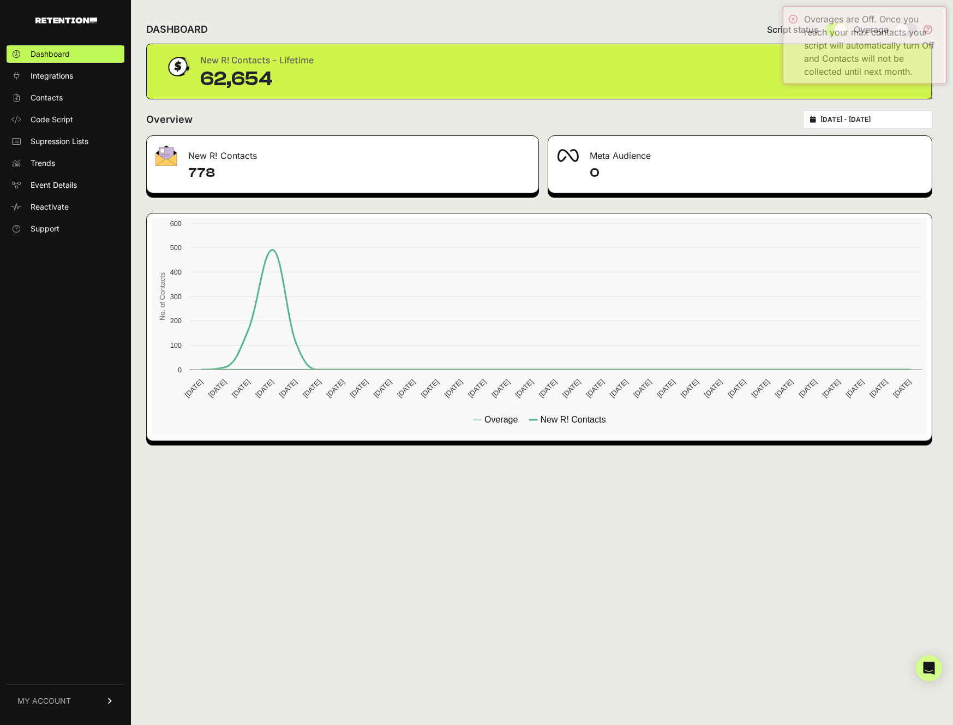
click at [670, 38] on div "DASHBOARD Script status Overage" at bounding box center [539, 29] width 786 height 28
click at [928, 31] on icon at bounding box center [928, 29] width 9 height 9
